Goal: Check status: Check status

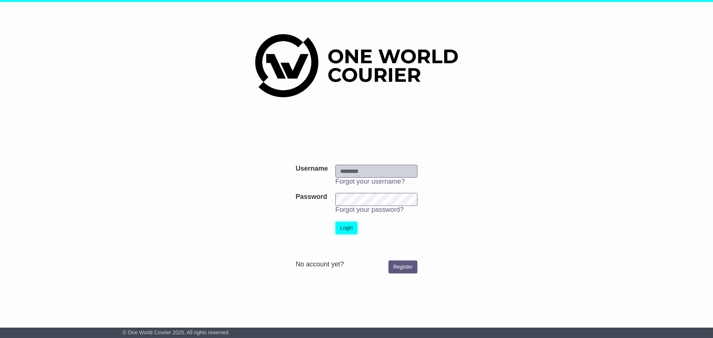
type input "**********"
click at [365, 230] on td "Login" at bounding box center [376, 228] width 89 height 20
click at [344, 229] on button "Login" at bounding box center [346, 228] width 22 height 13
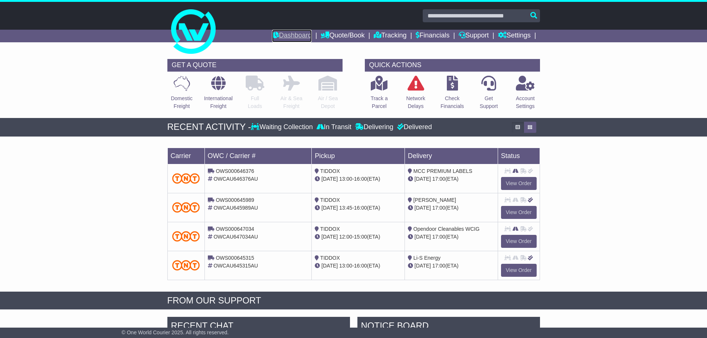
click at [277, 32] on link "Dashboard" at bounding box center [292, 36] width 40 height 13
click at [382, 37] on link "Tracking" at bounding box center [390, 36] width 33 height 13
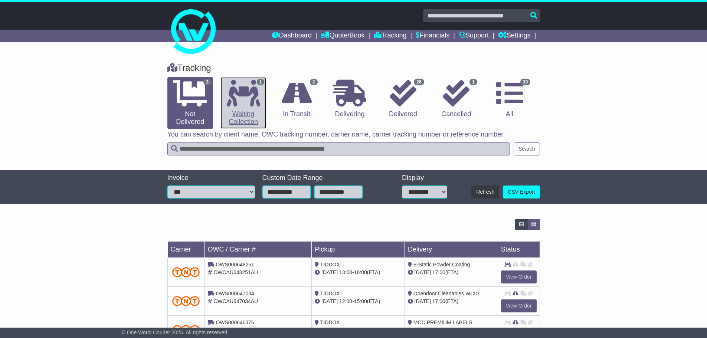
click at [250, 111] on link "1 Waiting Collection" at bounding box center [244, 103] width 46 height 52
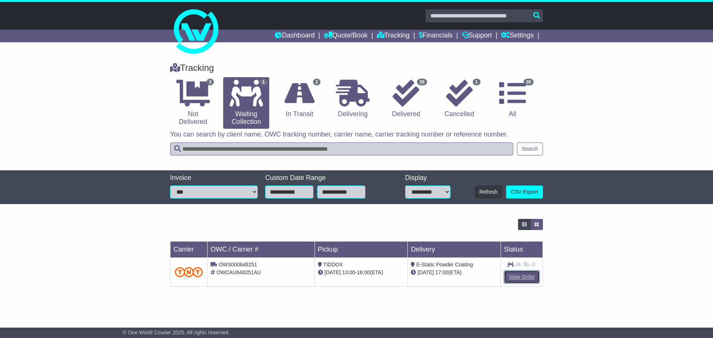
click at [531, 280] on link "View Order" at bounding box center [522, 277] width 36 height 13
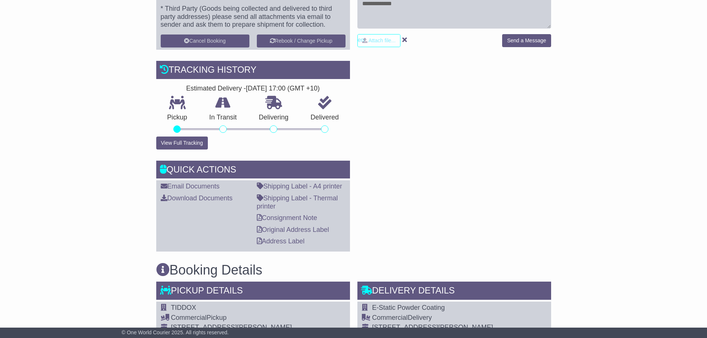
scroll to position [260, 0]
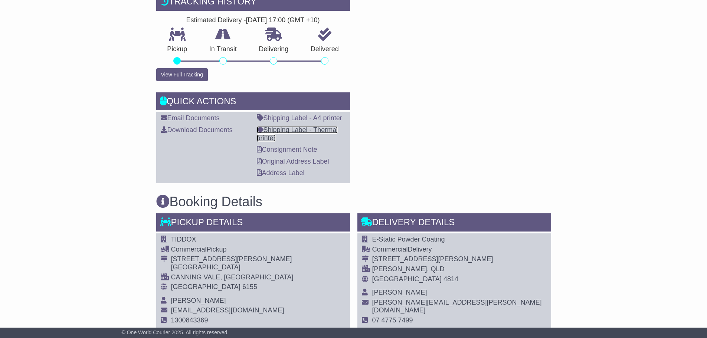
click at [310, 129] on link "Shipping Label - Thermal printer" at bounding box center [297, 134] width 81 height 16
click at [396, 166] on div "RECENT CHAT Loading... No messages Attach file..." at bounding box center [454, 39] width 201 height 289
click at [302, 150] on link "Consignment Note" at bounding box center [287, 149] width 61 height 7
click at [286, 147] on link "Consignment Note" at bounding box center [287, 149] width 61 height 7
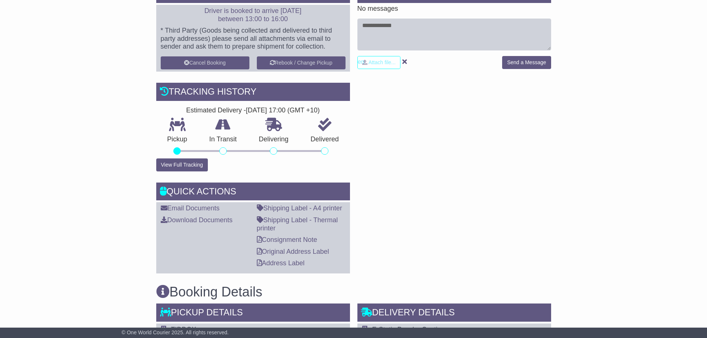
scroll to position [0, 0]
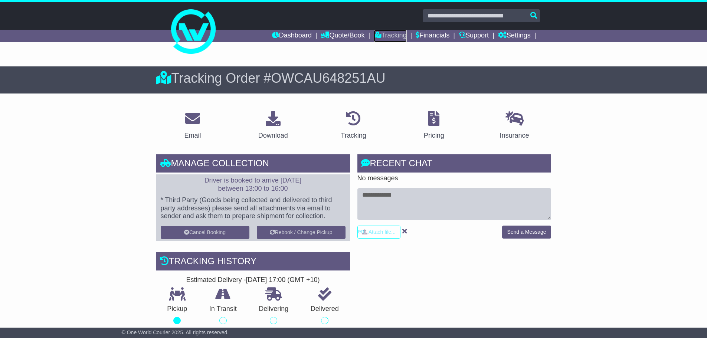
click at [380, 35] on link "Tracking" at bounding box center [390, 36] width 33 height 13
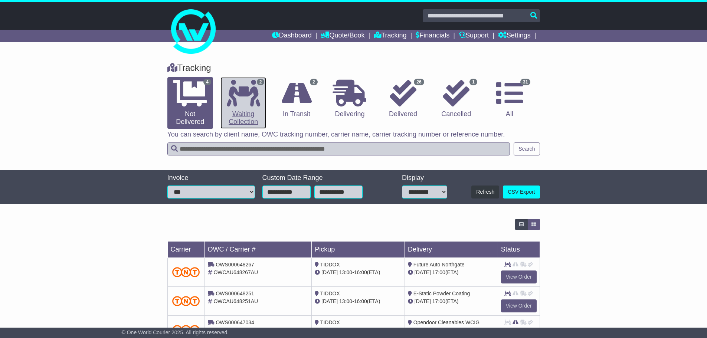
click at [252, 107] on link "2 Waiting Collection" at bounding box center [244, 103] width 46 height 52
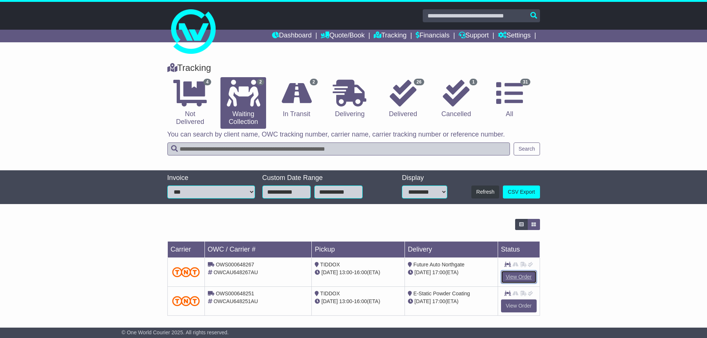
click at [513, 278] on link "View Order" at bounding box center [519, 277] width 36 height 13
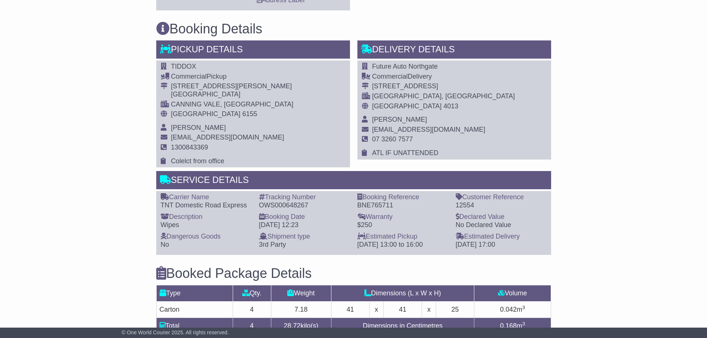
scroll to position [223, 0]
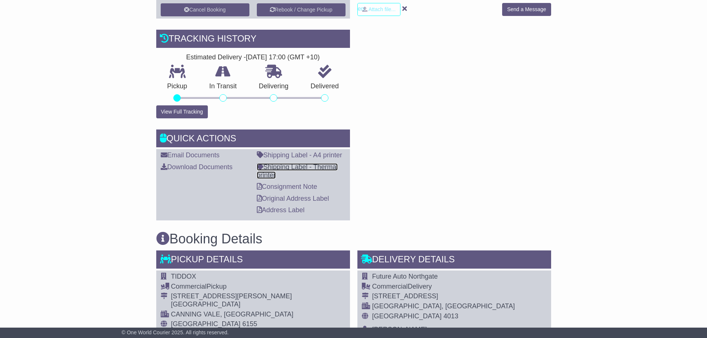
click at [309, 167] on link "Shipping Label - Thermal printer" at bounding box center [297, 171] width 81 height 16
